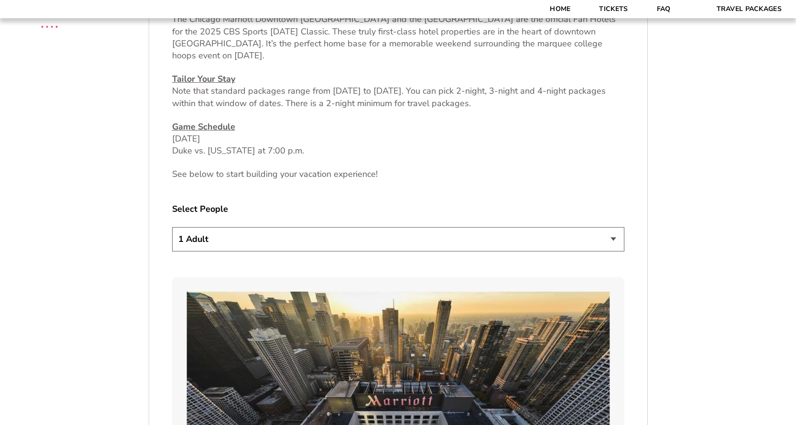
scroll to position [510, 0]
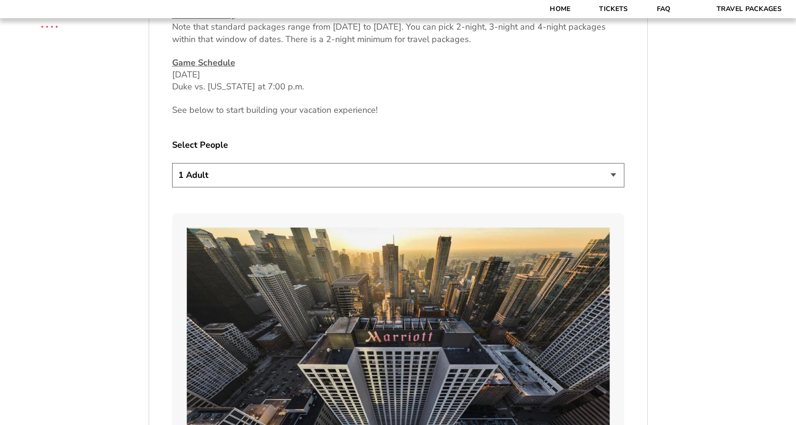
click at [462, 180] on select "1 Adult 2 Adults 3 Adults 4 Adults 2 Adults + 1 Child 2 Adults + 2 Children 2 A…" at bounding box center [398, 175] width 452 height 24
select select "2 Adults"
click at [172, 163] on select "1 Adult 2 Adults 3 Adults 4 Adults 2 Adults + 1 Child 2 Adults + 2 Children 2 A…" at bounding box center [398, 175] width 452 height 24
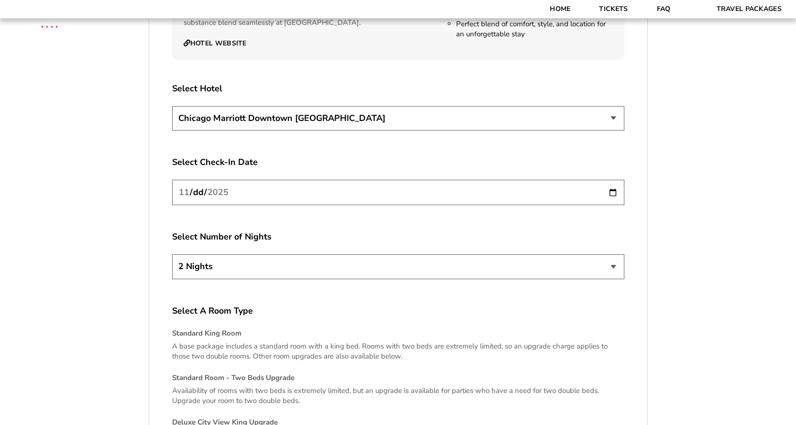
scroll to position [1531, 0]
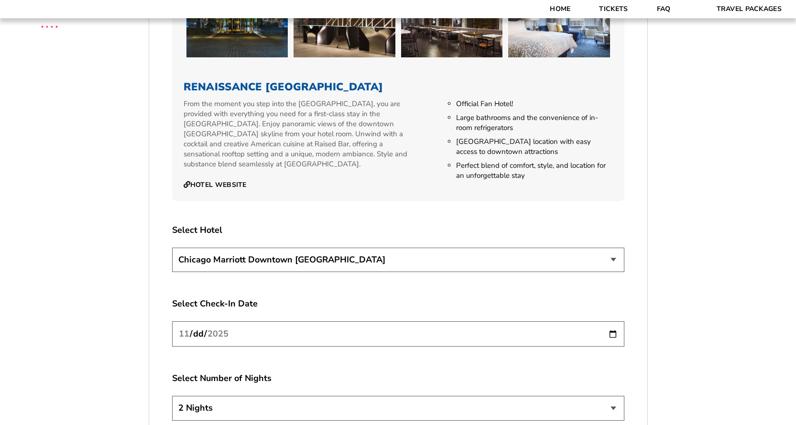
click at [347, 321] on input "[DATE]" at bounding box center [398, 333] width 452 height 25
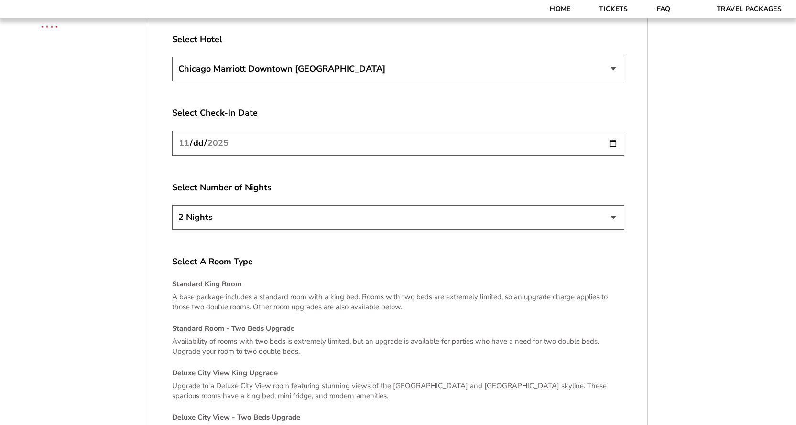
scroll to position [1722, 0]
click at [612, 132] on input "[DATE]" at bounding box center [398, 142] width 452 height 25
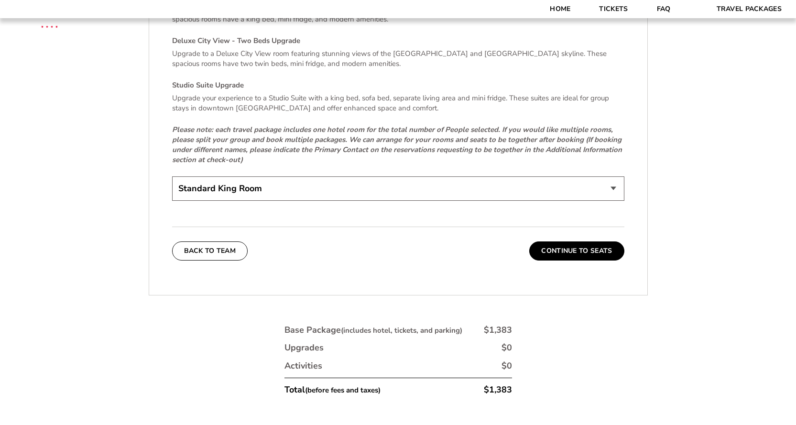
scroll to position [2104, 0]
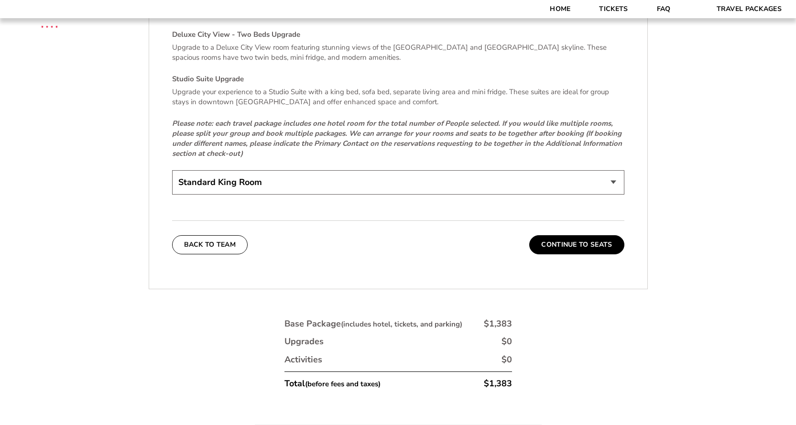
click at [459, 171] on select "Standard King Room Standard Room - Two Beds Upgrade (+$30 per night) Deluxe Cit…" at bounding box center [398, 182] width 452 height 24
select select "Standard Room - Two Beds Upgrade"
click at [172, 170] on select "Standard King Room Standard Room - Two Beds Upgrade (+$30 per night) Deluxe Cit…" at bounding box center [398, 182] width 452 height 24
click at [566, 239] on button "Continue To Seats" at bounding box center [576, 244] width 95 height 19
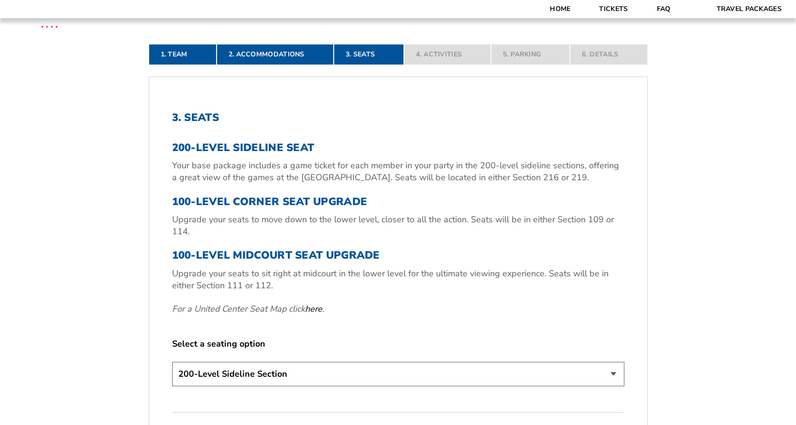
scroll to position [329, 0]
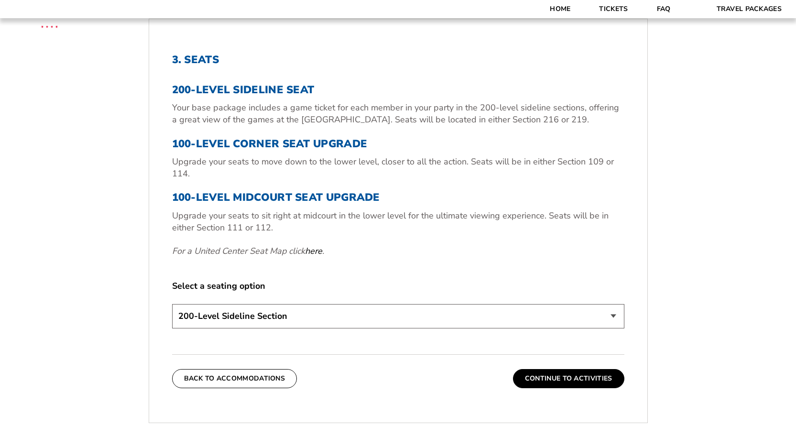
click at [334, 318] on select "200-Level Sideline Section 100-Level Corner Seat Upgrade (+$80 per person) 100-…" at bounding box center [398, 316] width 452 height 24
select select "100-Level Midcourt Seat Upgrade"
click at [172, 304] on select "200-Level Sideline Section 100-Level Corner Seat Upgrade (+$80 per person) 100-…" at bounding box center [398, 316] width 452 height 24
click at [584, 379] on button "Continue To Activities" at bounding box center [568, 378] width 111 height 19
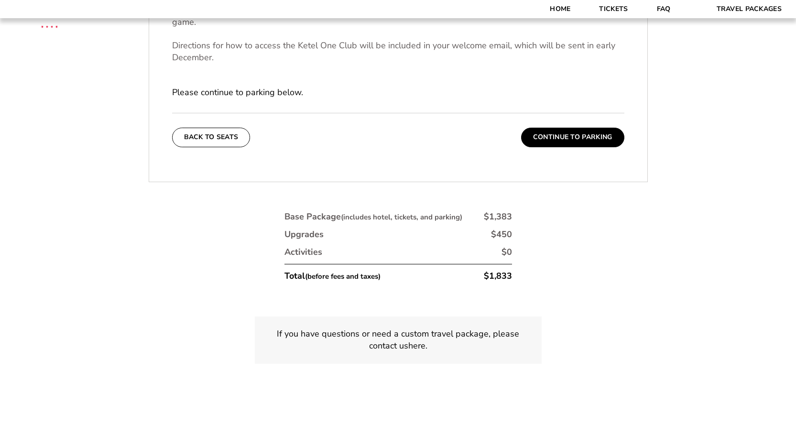
scroll to position [392, 0]
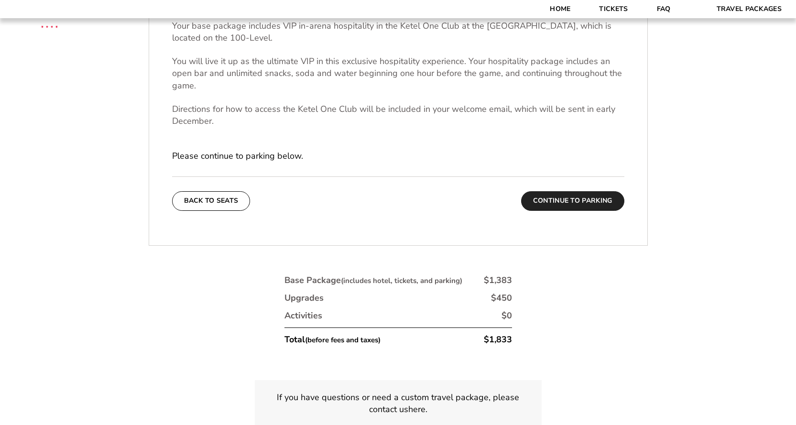
click at [578, 207] on button "Continue To Parking" at bounding box center [572, 200] width 103 height 19
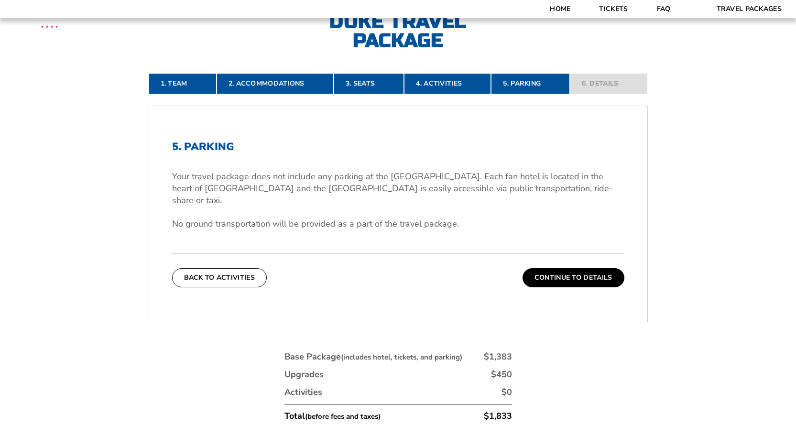
scroll to position [264, 0]
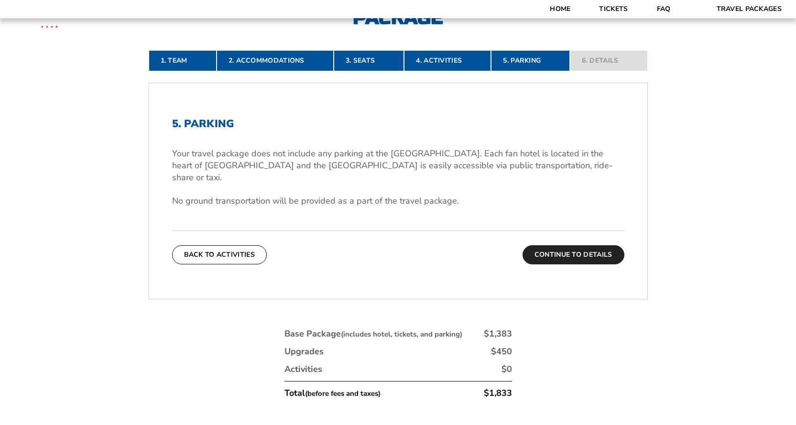
click at [582, 250] on button "Continue To Details" at bounding box center [574, 254] width 102 height 19
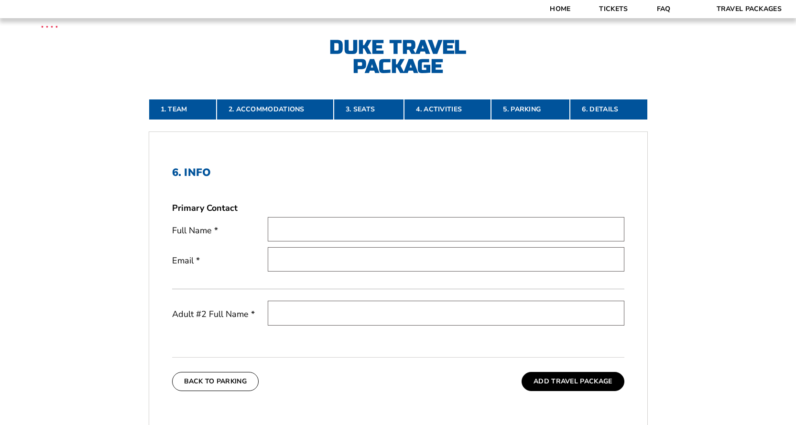
scroll to position [201, 0]
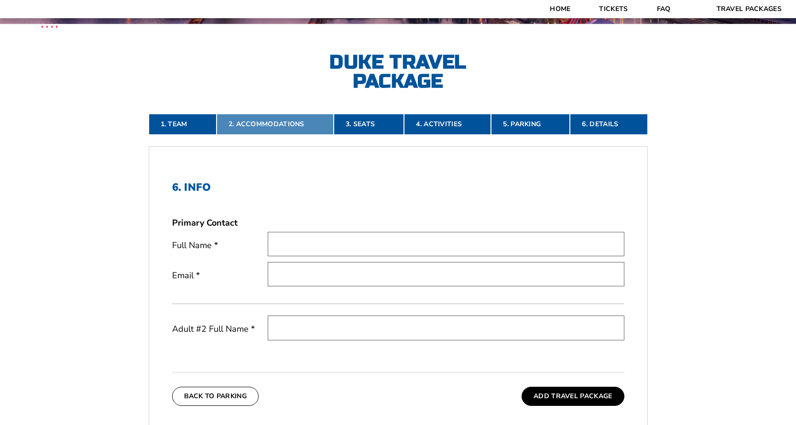
click at [262, 122] on link "2. Accommodations" at bounding box center [275, 124] width 117 height 21
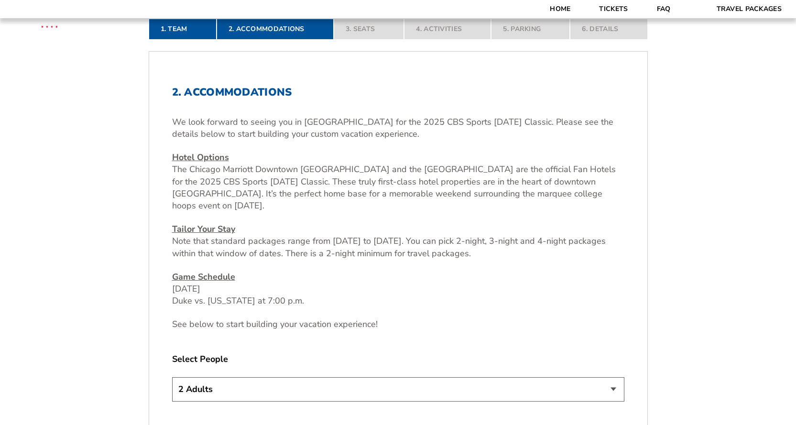
scroll to position [329, 0]
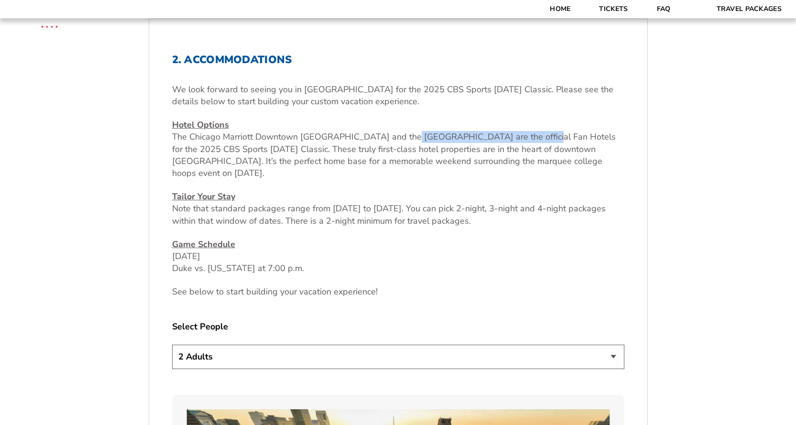
drag, startPoint x: 397, startPoint y: 135, endPoint x: 544, endPoint y: 135, distance: 146.4
click at [544, 135] on span "The Chicago Marriott Downtown [GEOGRAPHIC_DATA] and the [GEOGRAPHIC_DATA] are t…" at bounding box center [394, 155] width 444 height 48
copy span "Renaissance Chicago Downtown Hote"
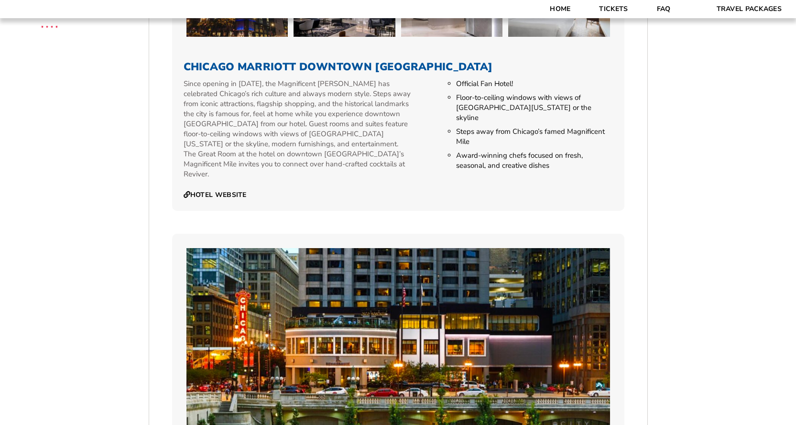
scroll to position [957, 0]
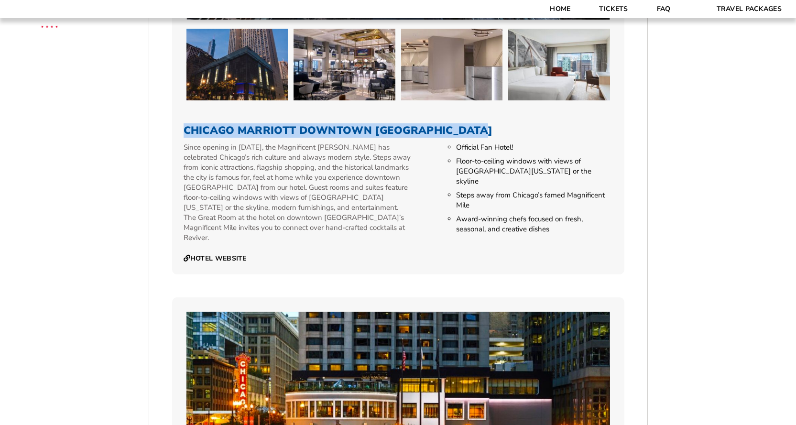
drag, startPoint x: 480, startPoint y: 132, endPoint x: 211, endPoint y: 127, distance: 268.8
click at [188, 127] on h3 "Chicago Marriott Downtown [GEOGRAPHIC_DATA]" at bounding box center [399, 130] width 430 height 12
click at [479, 128] on h3 "Chicago Marriott Downtown [GEOGRAPHIC_DATA]" at bounding box center [399, 130] width 430 height 12
drag, startPoint x: 479, startPoint y: 128, endPoint x: 185, endPoint y: 129, distance: 294.1
click at [185, 129] on h3 "Chicago Marriott Downtown [GEOGRAPHIC_DATA]" at bounding box center [399, 130] width 430 height 12
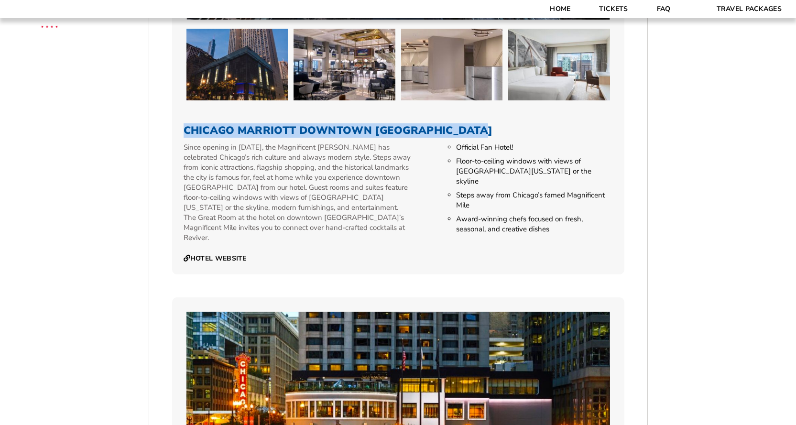
copy h3 "Chicago Marriott Downtown [GEOGRAPHIC_DATA]"
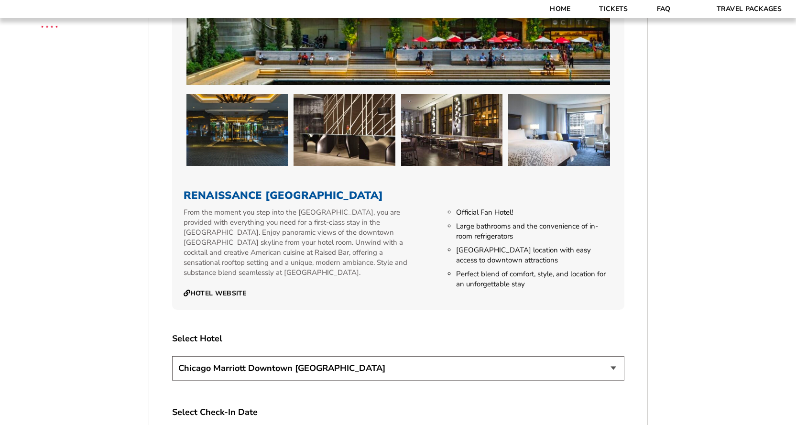
scroll to position [1531, 0]
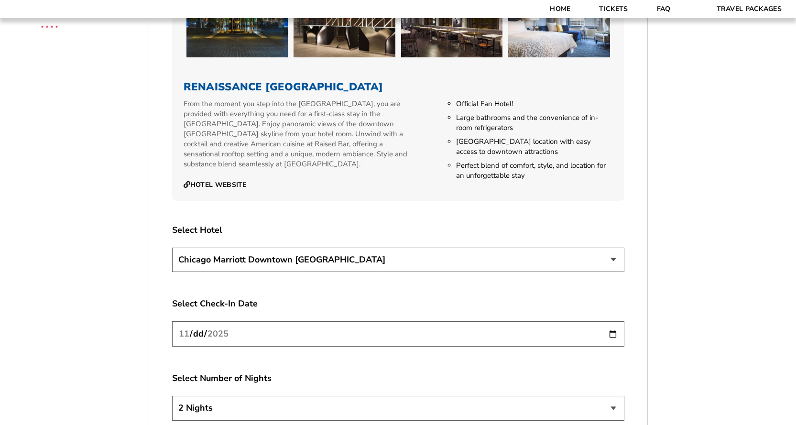
drag, startPoint x: 432, startPoint y: 75, endPoint x: 201, endPoint y: 77, distance: 231.0
click at [188, 81] on h3 "Renaissance [GEOGRAPHIC_DATA]" at bounding box center [399, 87] width 430 height 12
click at [422, 81] on h3 "Renaissance [GEOGRAPHIC_DATA]" at bounding box center [399, 87] width 430 height 12
drag, startPoint x: 428, startPoint y: 75, endPoint x: 231, endPoint y: 77, distance: 197.1
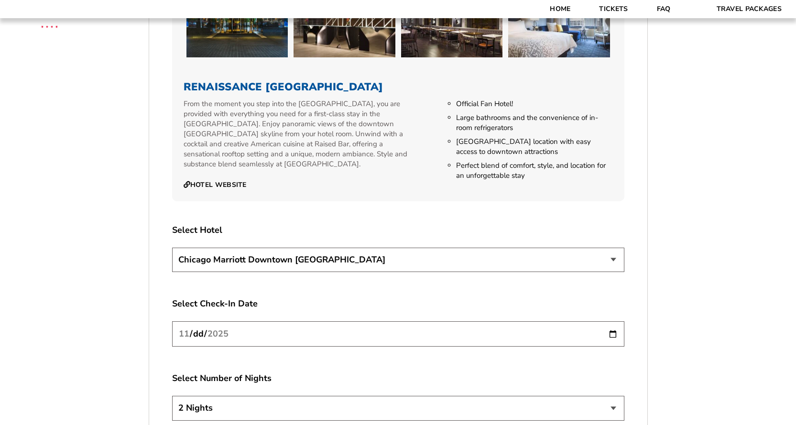
copy h3 "Renaissance [GEOGRAPHIC_DATA]"
click at [404, 248] on select "[GEOGRAPHIC_DATA] [GEOGRAPHIC_DATA]" at bounding box center [398, 260] width 452 height 24
select select "21326"
click at [172, 248] on select "[GEOGRAPHIC_DATA] [GEOGRAPHIC_DATA]" at bounding box center [398, 260] width 452 height 24
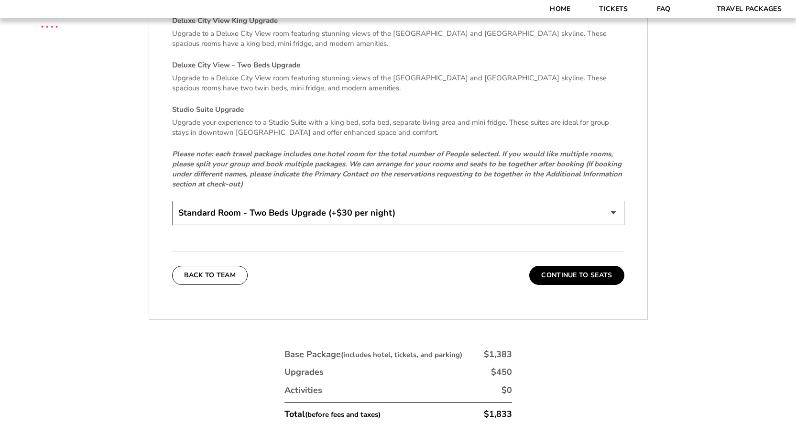
scroll to position [2104, 0]
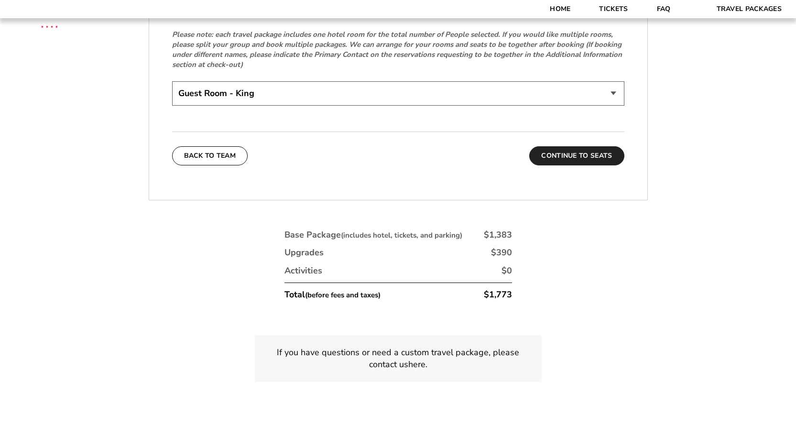
click at [579, 148] on button "Continue To Seats" at bounding box center [576, 155] width 95 height 19
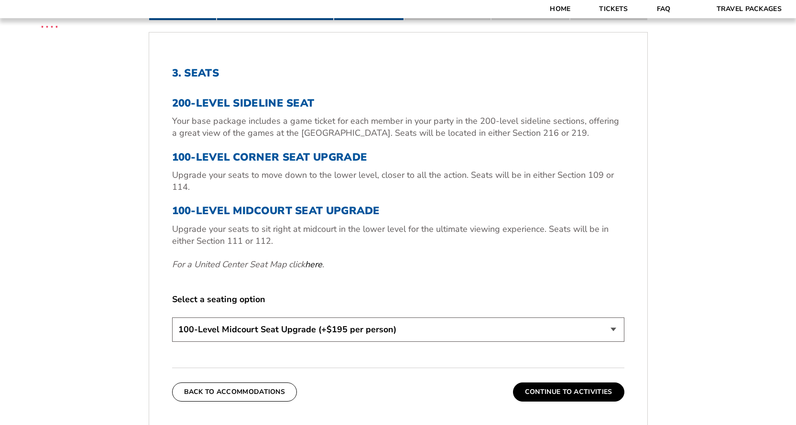
scroll to position [456, 0]
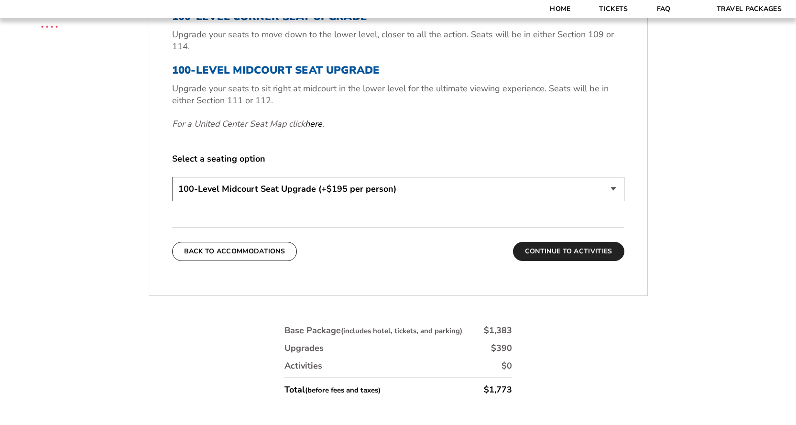
click at [580, 248] on button "Continue To Activities" at bounding box center [568, 251] width 111 height 19
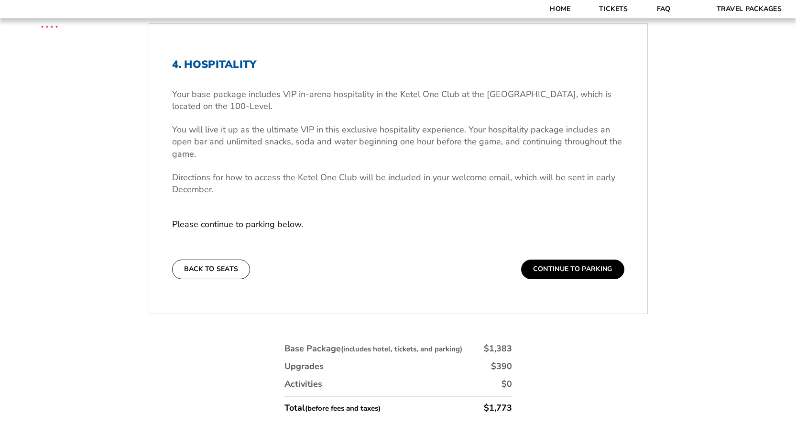
scroll to position [329, 0]
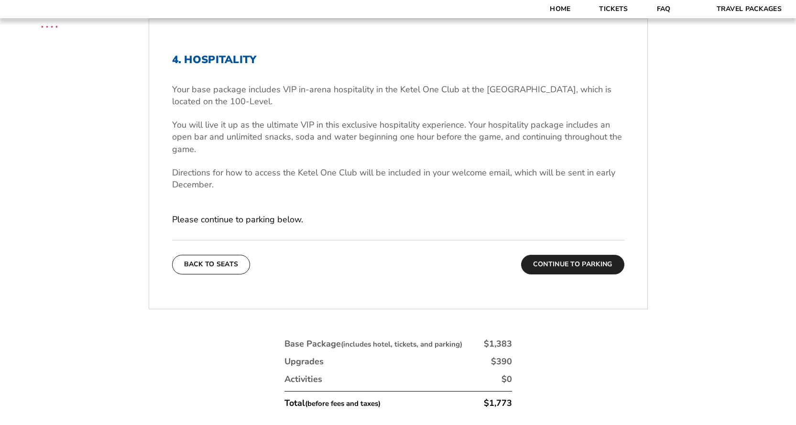
click at [575, 264] on button "Continue To Parking" at bounding box center [572, 264] width 103 height 19
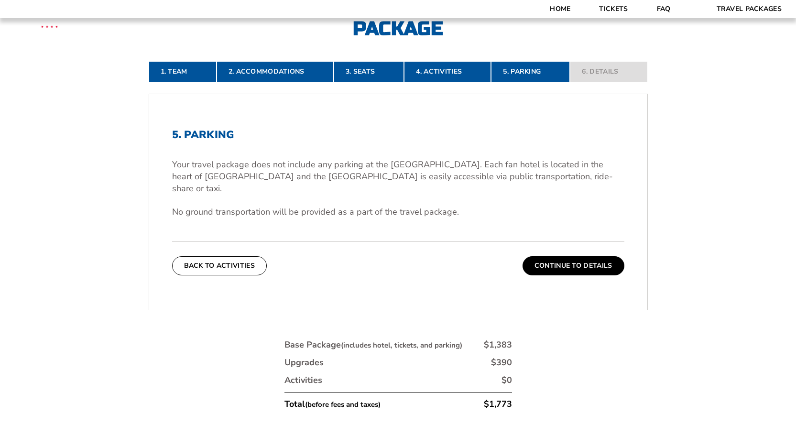
scroll to position [264, 0]
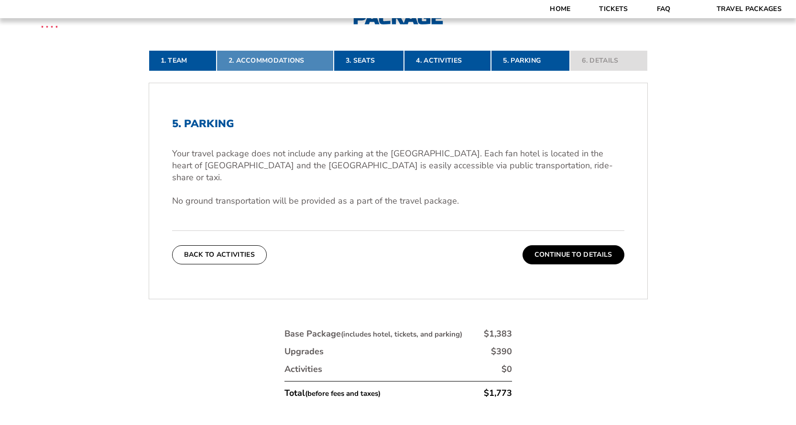
click at [281, 61] on link "2. Accommodations" at bounding box center [275, 60] width 117 height 21
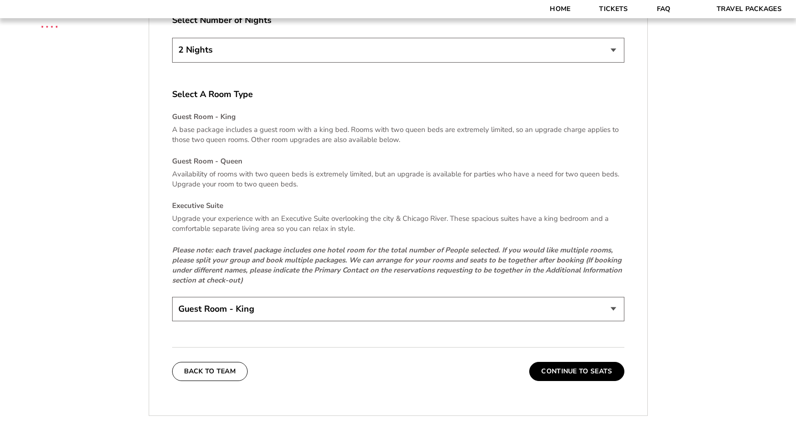
scroll to position [1859, 0]
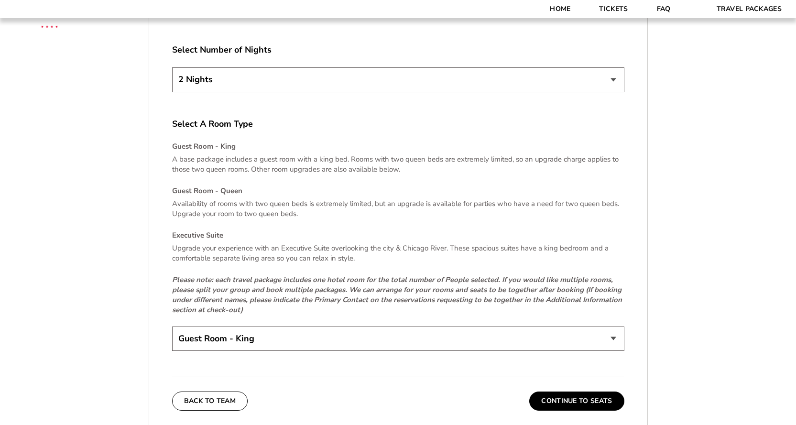
click at [390, 327] on select "Guest Room - King Guest Room - Queen (+$95 per night) Executive Suite (+$315 pe…" at bounding box center [398, 339] width 452 height 24
select select "Guest Room - Queen"
click at [172, 327] on select "Guest Room - King Guest Room - Queen (+$95 per night) Executive Suite (+$315 pe…" at bounding box center [398, 339] width 452 height 24
click at [572, 392] on button "Continue To Seats" at bounding box center [576, 401] width 95 height 19
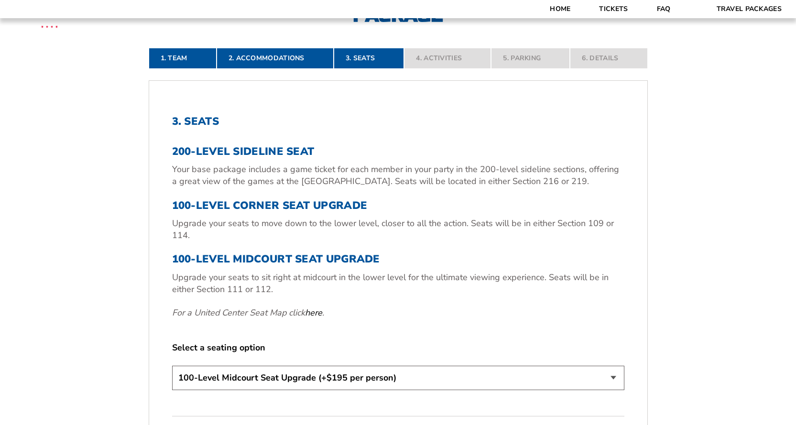
scroll to position [264, 0]
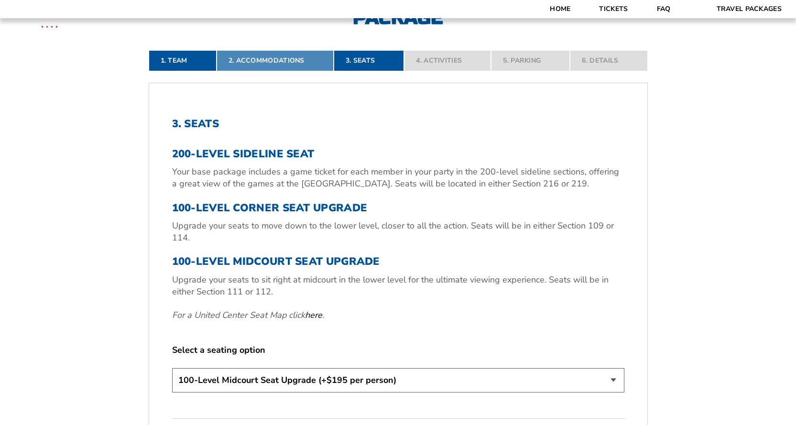
click at [279, 61] on link "2. Accommodations" at bounding box center [275, 60] width 117 height 21
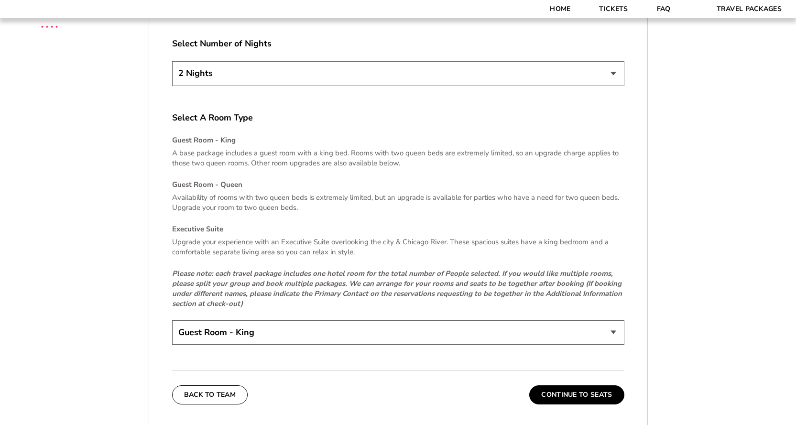
scroll to position [1923, 0]
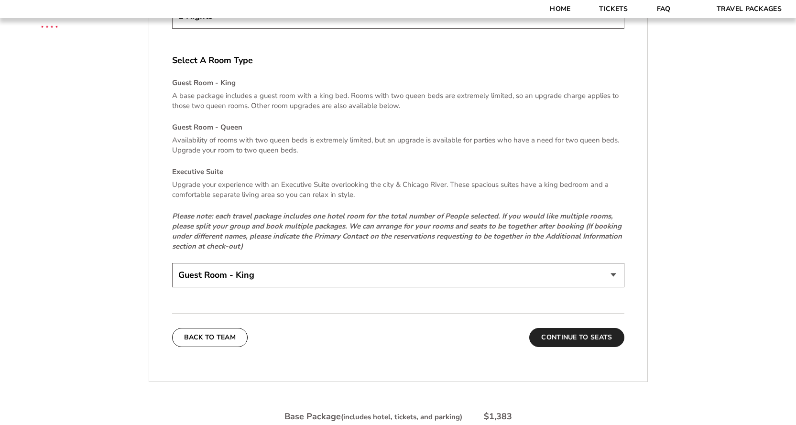
click at [598, 330] on button "Continue To Seats" at bounding box center [576, 337] width 95 height 19
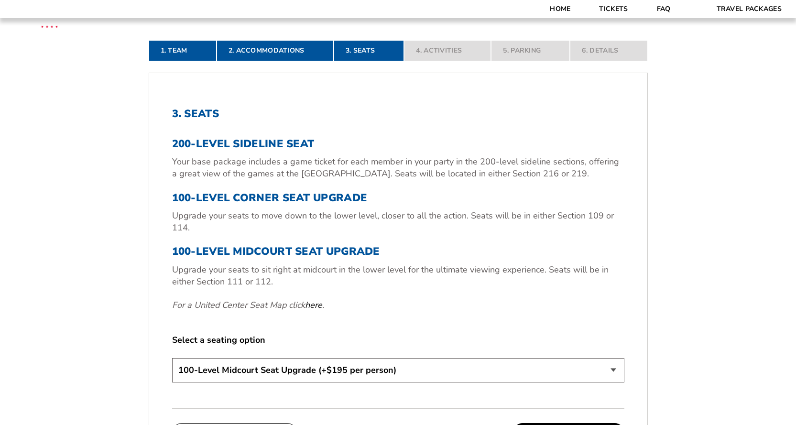
scroll to position [392, 0]
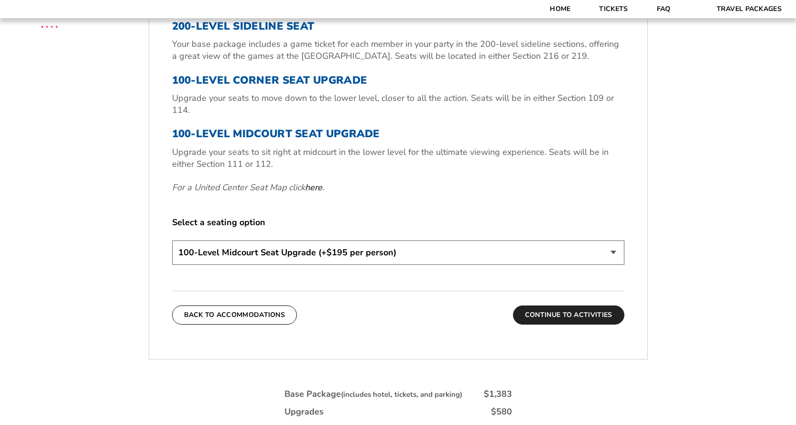
click at [581, 311] on button "Continue To Activities" at bounding box center [568, 315] width 111 height 19
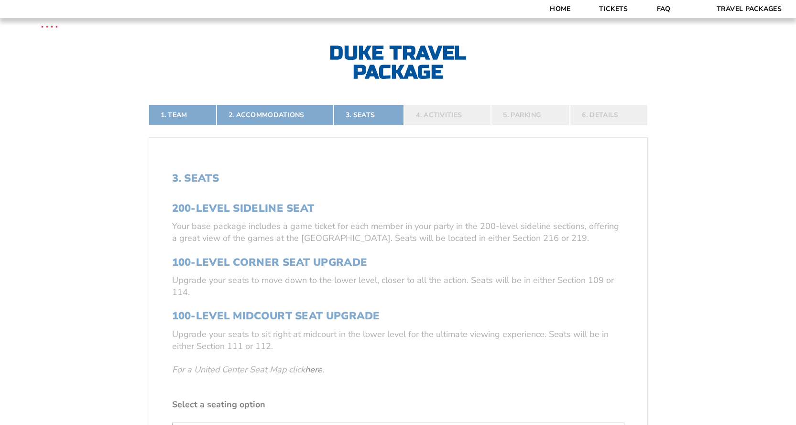
scroll to position [201, 0]
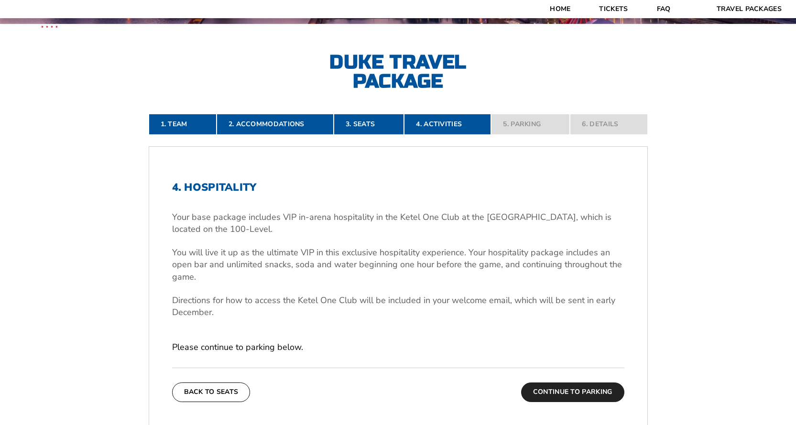
click at [566, 392] on button "Continue To Parking" at bounding box center [572, 392] width 103 height 19
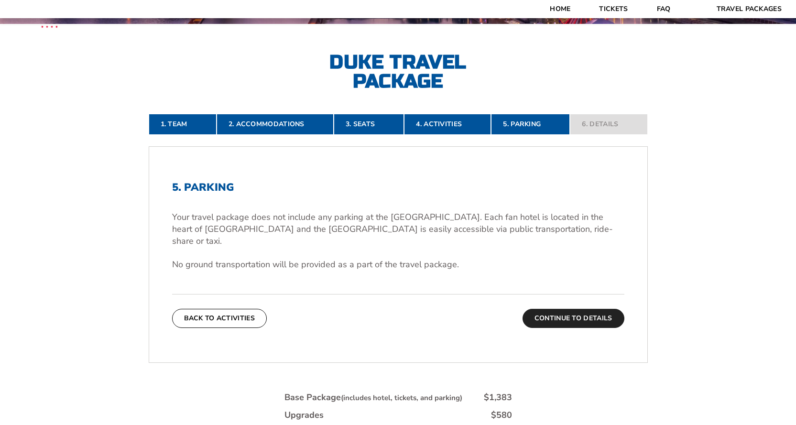
click at [573, 309] on button "Continue To Details" at bounding box center [574, 318] width 102 height 19
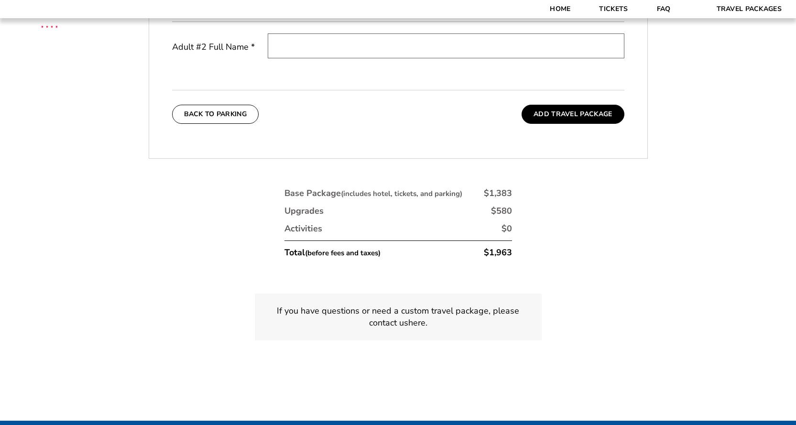
scroll to position [392, 0]
